Goal: Task Accomplishment & Management: Manage account settings

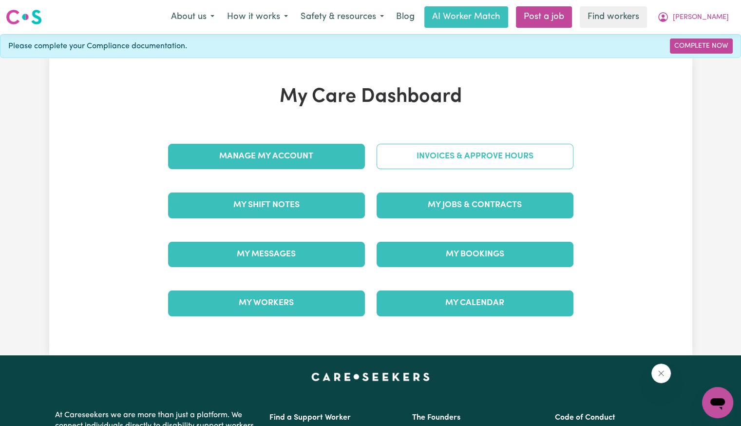
click at [477, 151] on link "Invoices & Approve Hours" at bounding box center [475, 156] width 197 height 25
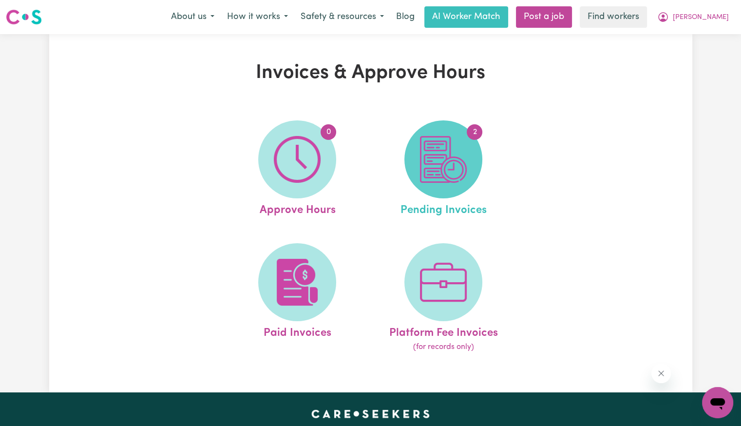
click at [460, 169] on img at bounding box center [443, 159] width 47 height 47
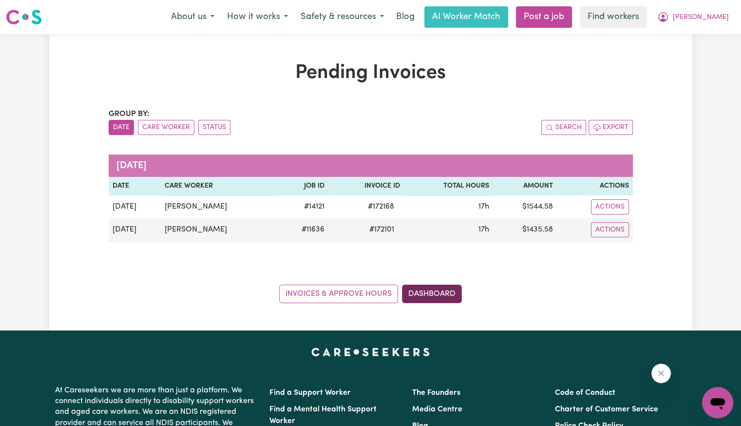
click at [446, 288] on link "Dashboard" at bounding box center [432, 294] width 60 height 19
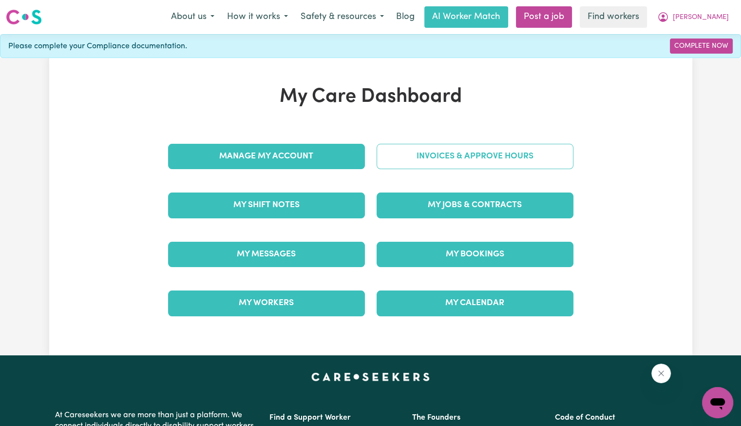
click at [457, 157] on link "Invoices & Approve Hours" at bounding box center [475, 156] width 197 height 25
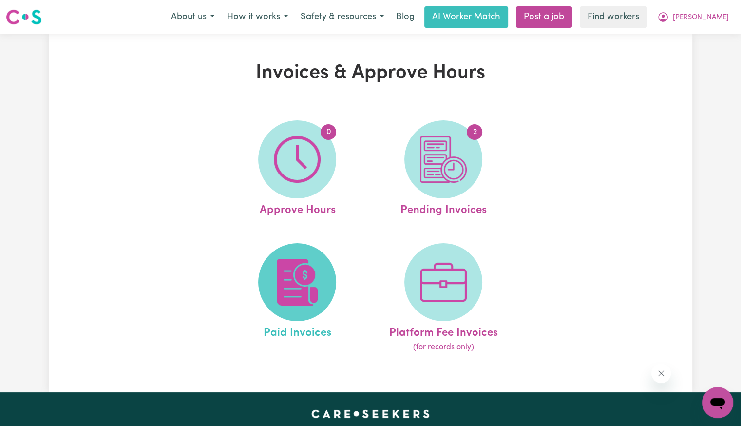
click at [304, 289] on img at bounding box center [297, 282] width 47 height 47
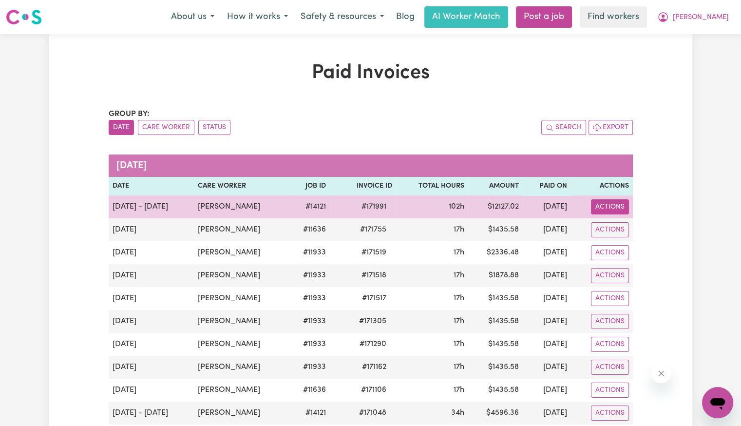
click at [593, 211] on button "Actions" at bounding box center [610, 206] width 38 height 15
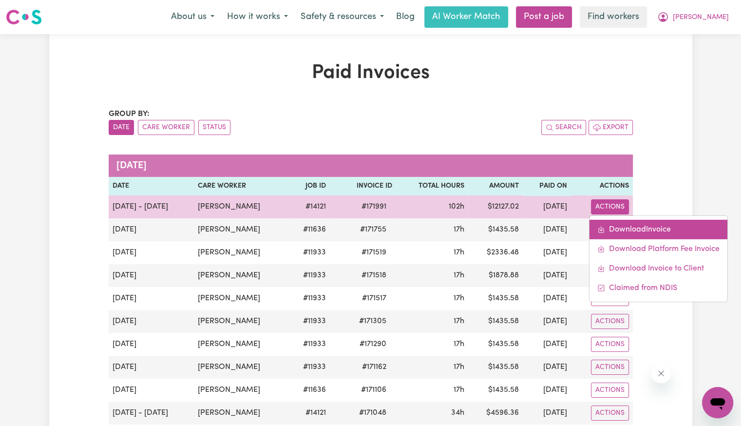
click at [601, 227] on icon "Download invoice #171991" at bounding box center [601, 230] width 8 height 8
